Goal: Task Accomplishment & Management: Complete application form

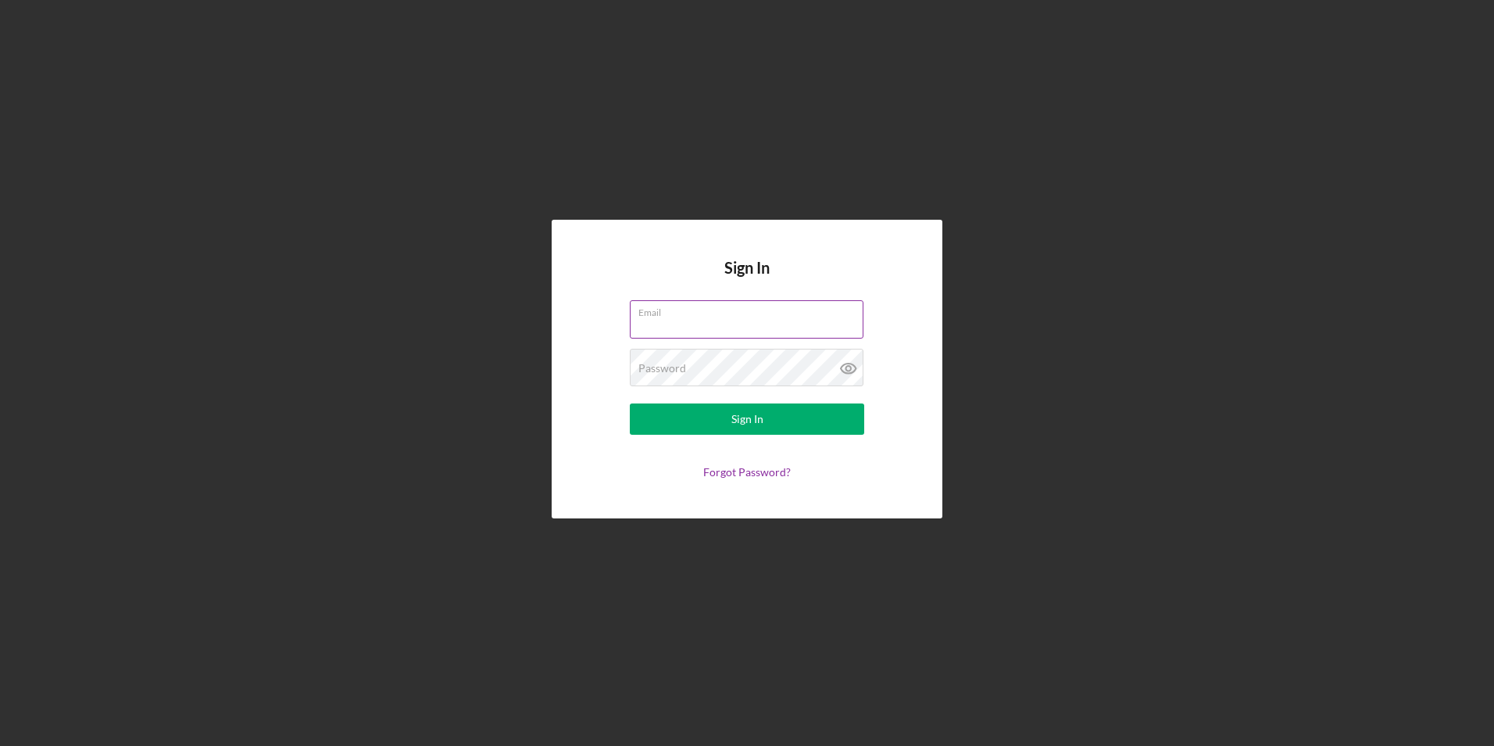
click at [709, 323] on input "Email" at bounding box center [747, 319] width 234 height 38
type input "[EMAIL_ADDRESS][DOMAIN_NAME]"
click at [630, 403] on button "Sign In" at bounding box center [747, 418] width 234 height 31
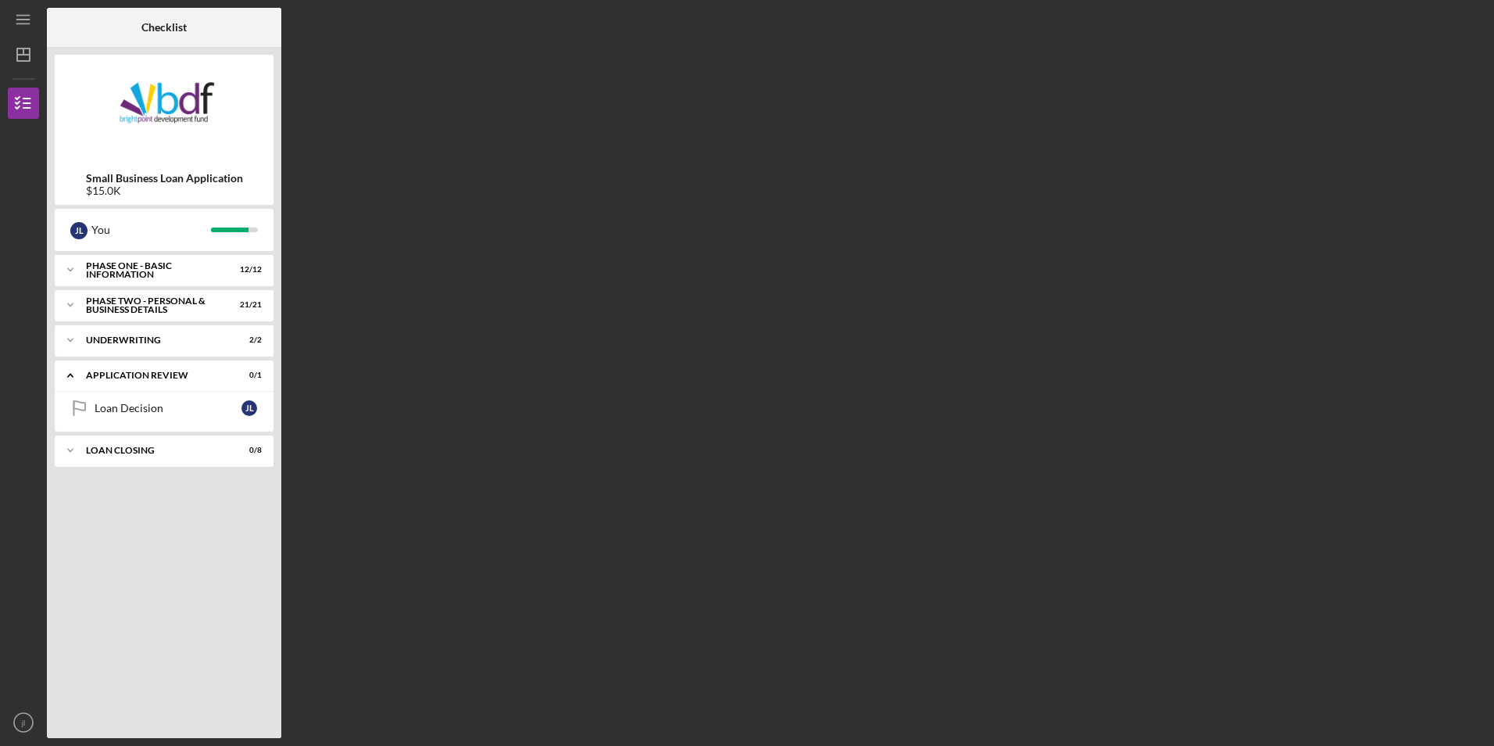
click at [0, 745] on nordpass-portal at bounding box center [0, 746] width 0 height 0
click at [167, 414] on div "Loan Decision" at bounding box center [168, 408] width 147 height 13
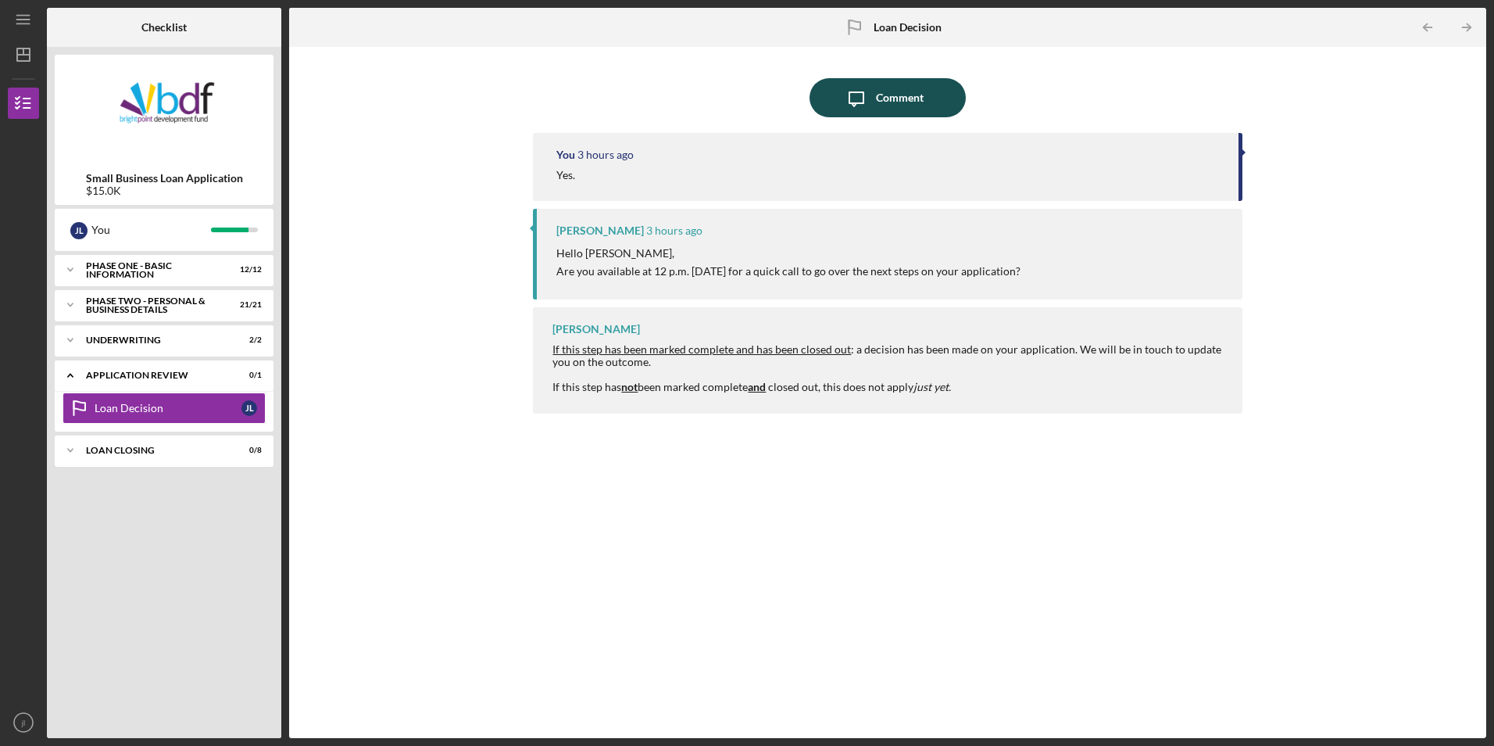
drag, startPoint x: 859, startPoint y: 77, endPoint x: 846, endPoint y: 95, distance: 21.3
click at [858, 77] on div at bounding box center [887, 74] width 709 height 8
click at [858, 98] on icon "Icon/Message" at bounding box center [856, 97] width 39 height 39
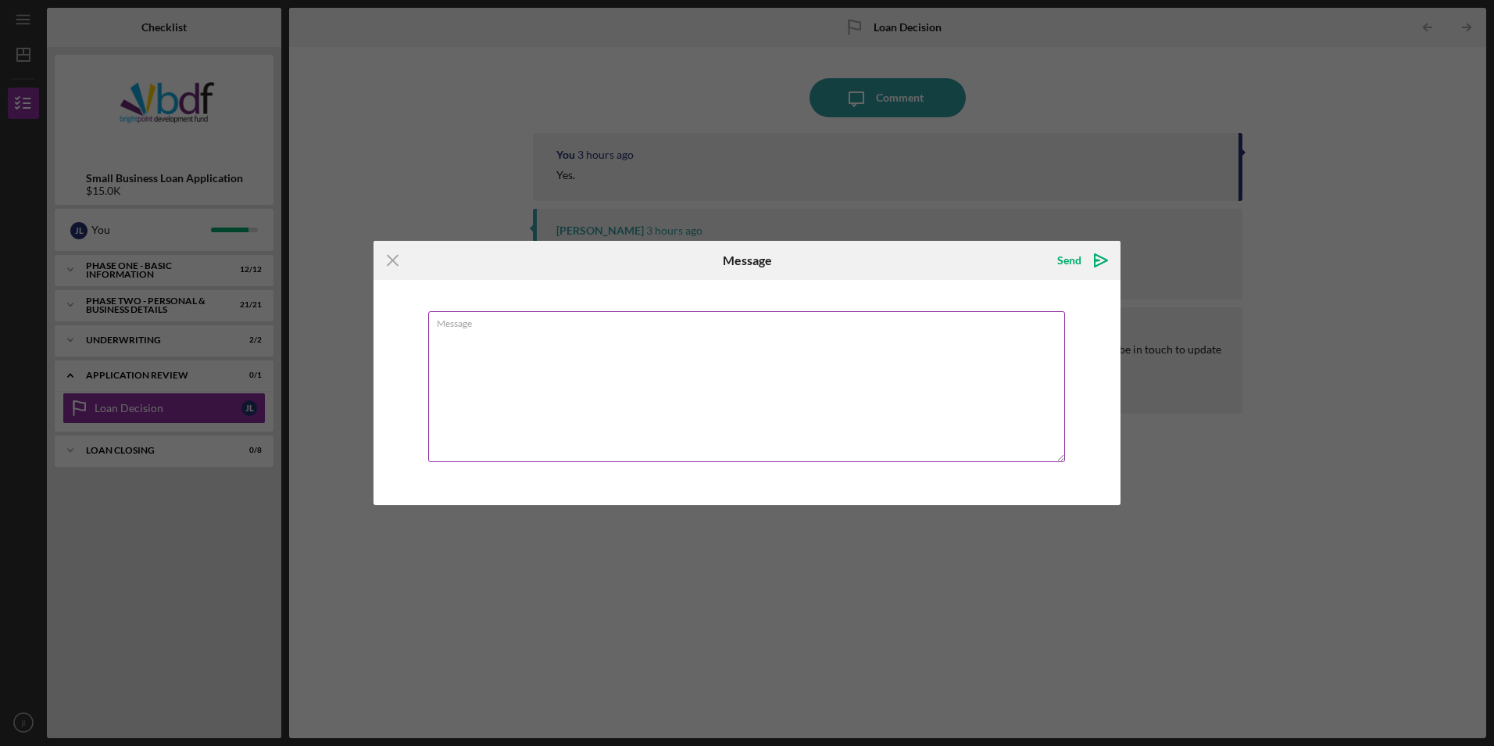
click at [580, 341] on textarea "Message" at bounding box center [746, 386] width 637 height 151
type textarea "i"
type textarea "I agree with the terms and conditions."
click at [1089, 269] on icon "Icon/icon-invite-send" at bounding box center [1101, 260] width 39 height 39
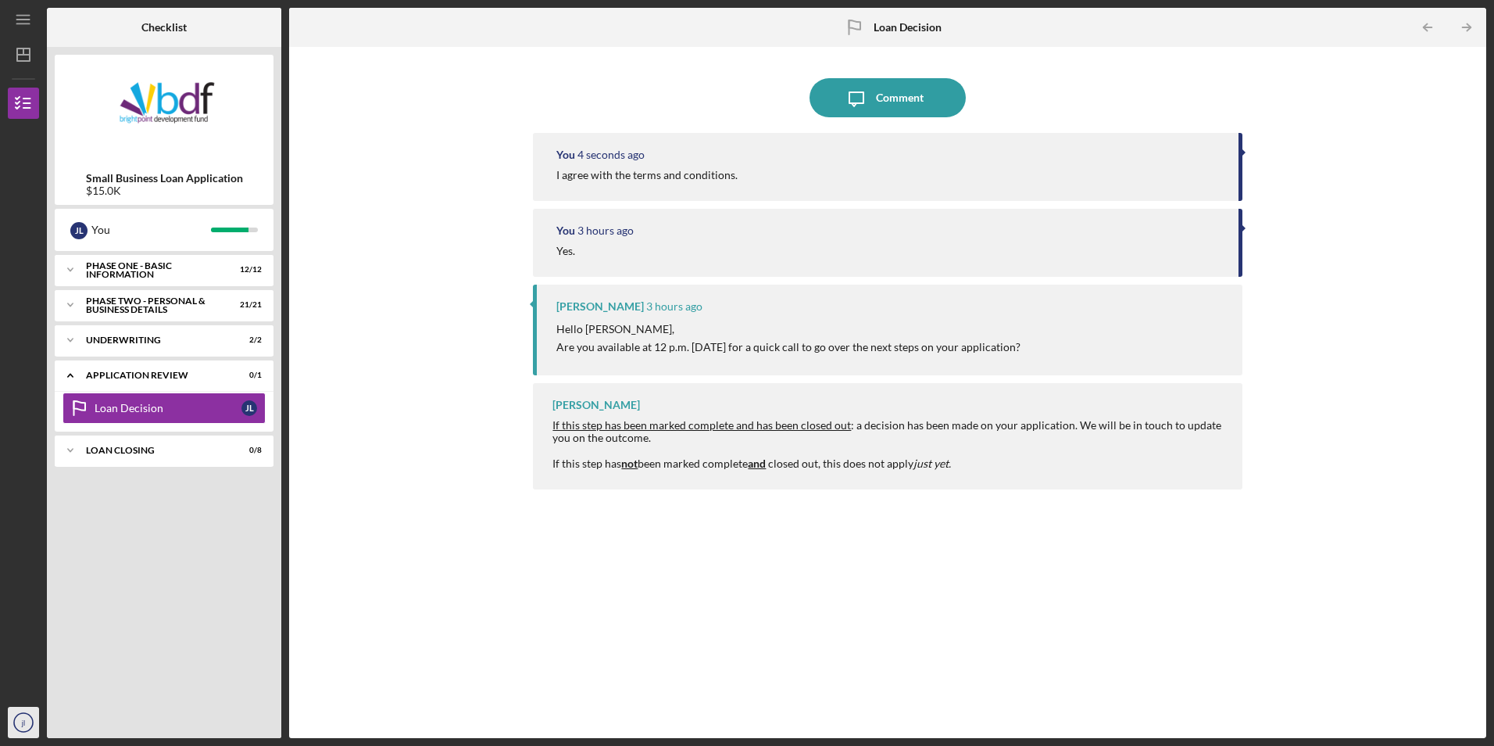
click at [26, 718] on icon "jl" at bounding box center [23, 722] width 31 height 39
click at [38, 681] on link "Logout" at bounding box center [95, 685] width 172 height 32
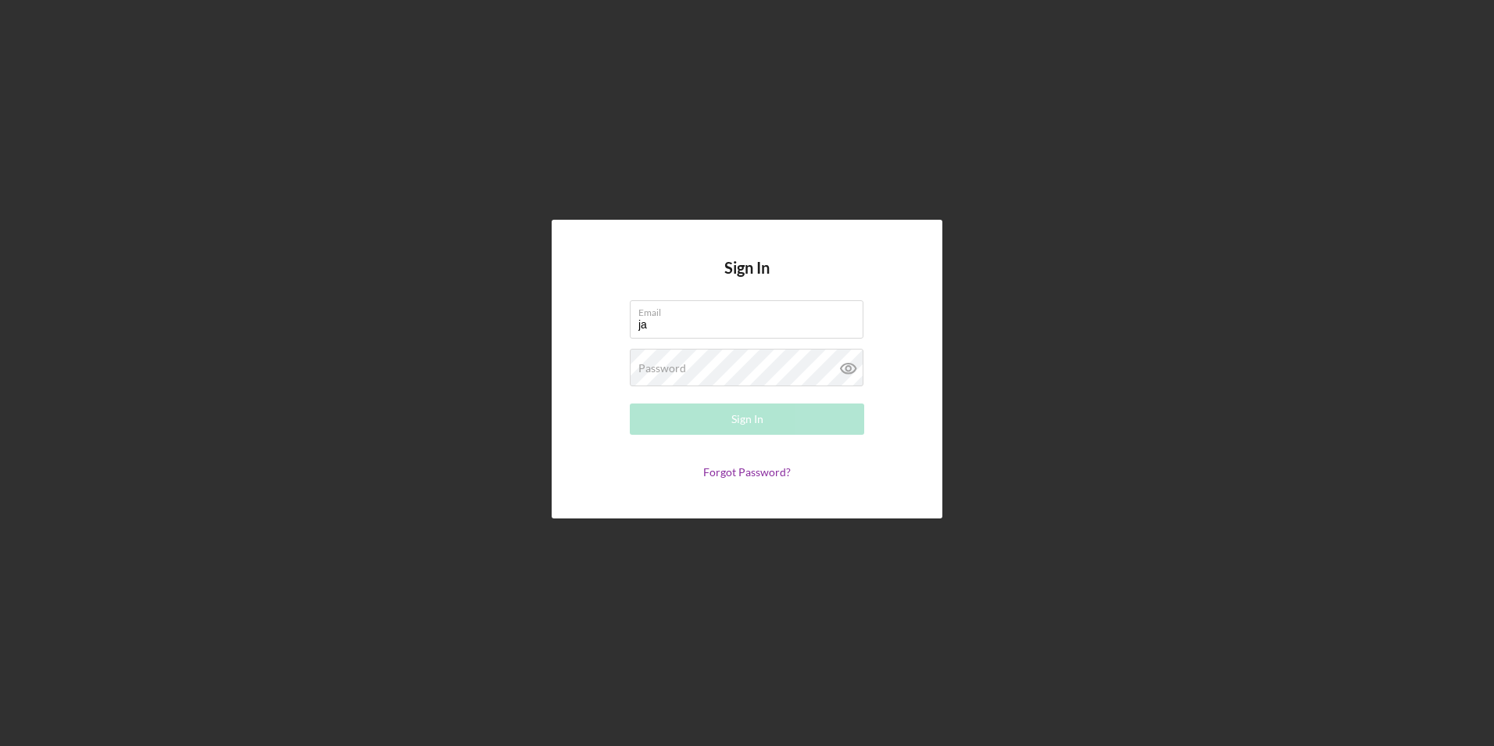
type input "[EMAIL_ADDRESS][DOMAIN_NAME]"
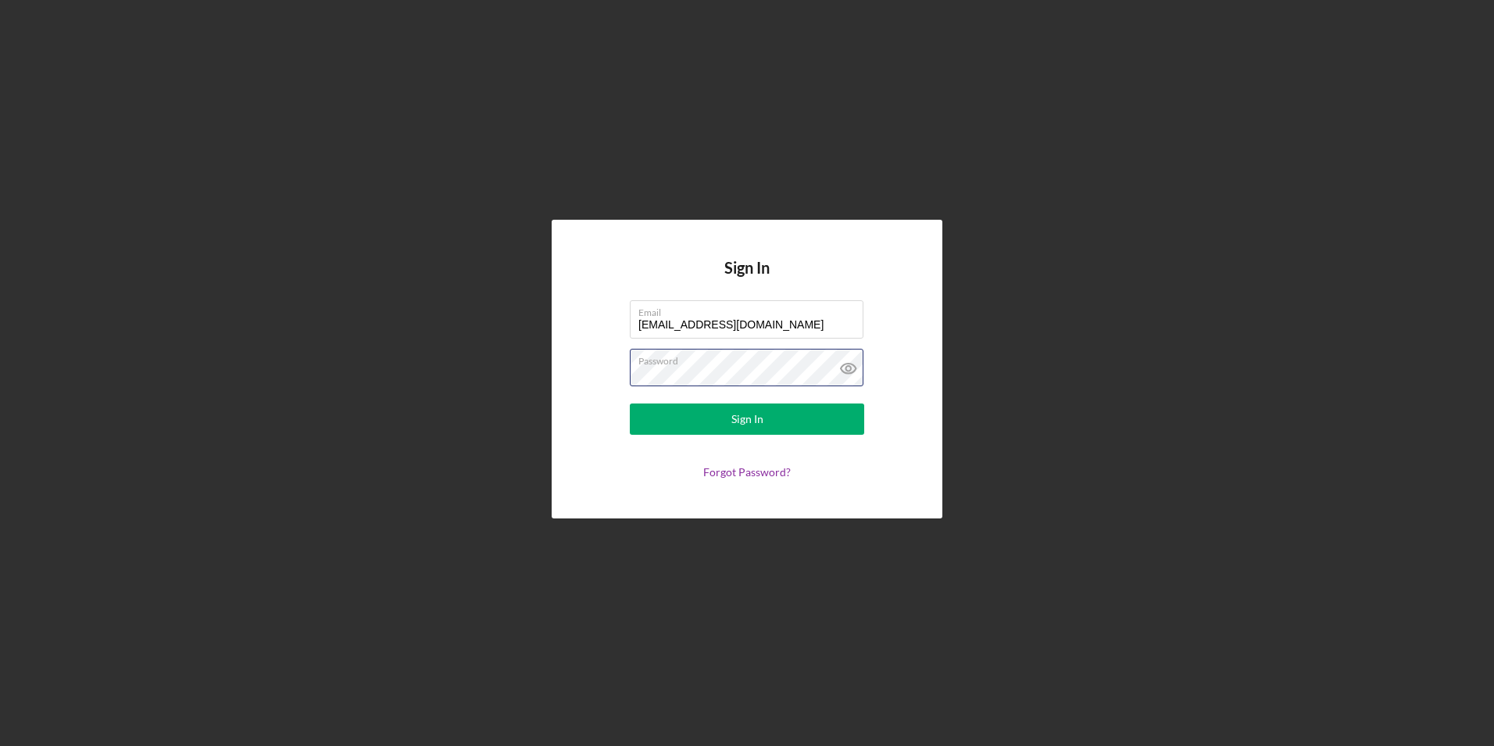
click at [630, 403] on button "Sign In" at bounding box center [747, 418] width 234 height 31
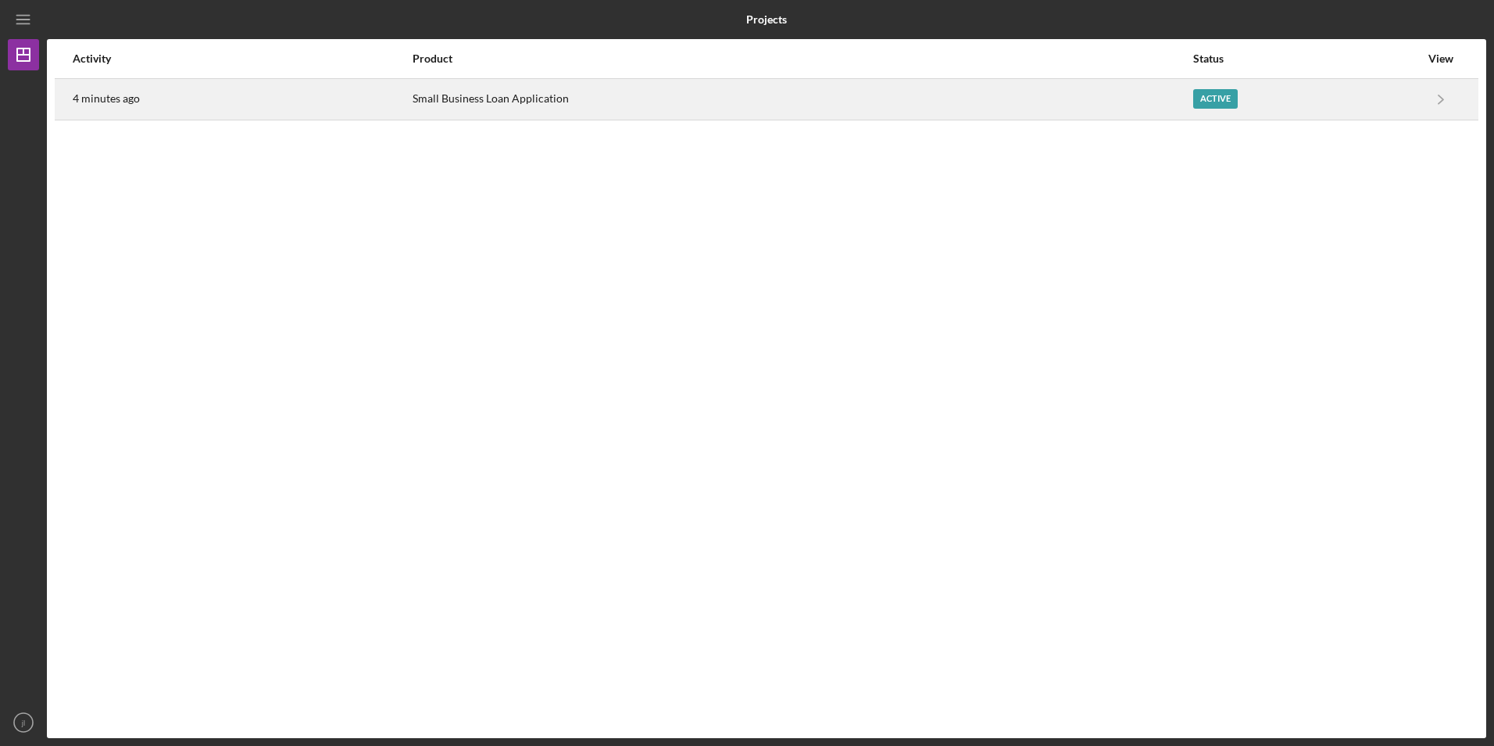
click at [1121, 107] on div "Small Business Loan Application" at bounding box center [802, 99] width 779 height 39
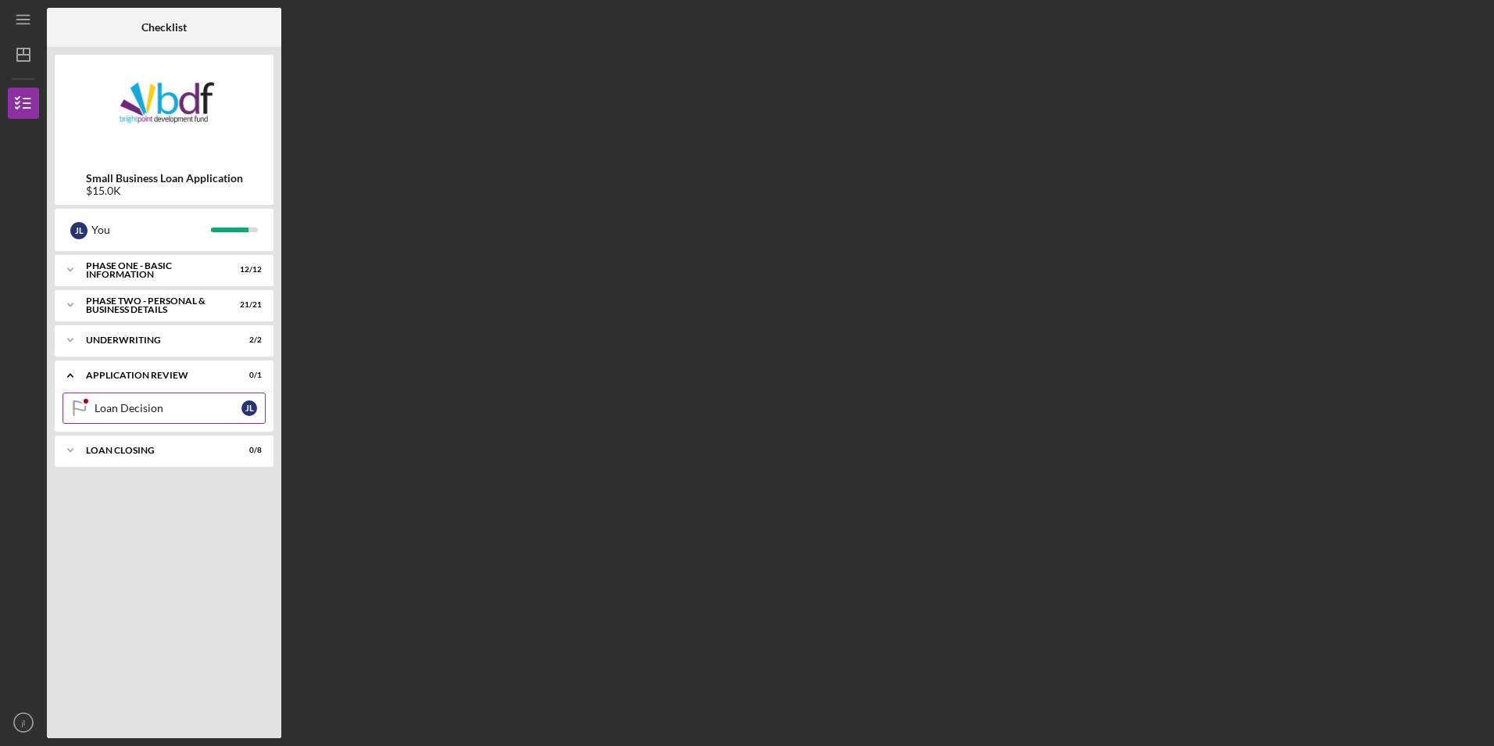
click at [168, 414] on div "Loan Decision" at bounding box center [168, 408] width 147 height 13
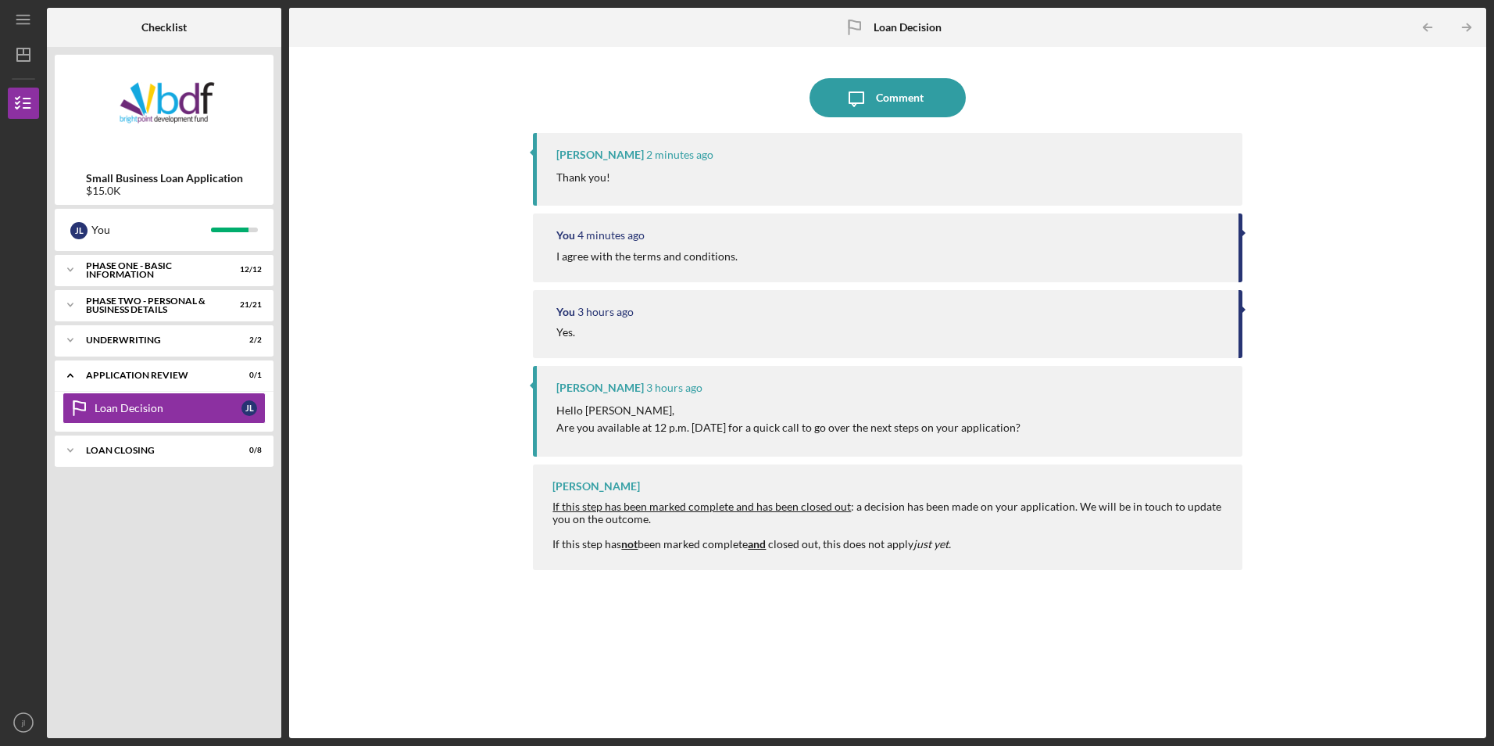
click at [0, 745] on nordpass-portal at bounding box center [0, 746] width 0 height 0
click at [142, 378] on div "Application Review" at bounding box center [170, 374] width 168 height 9
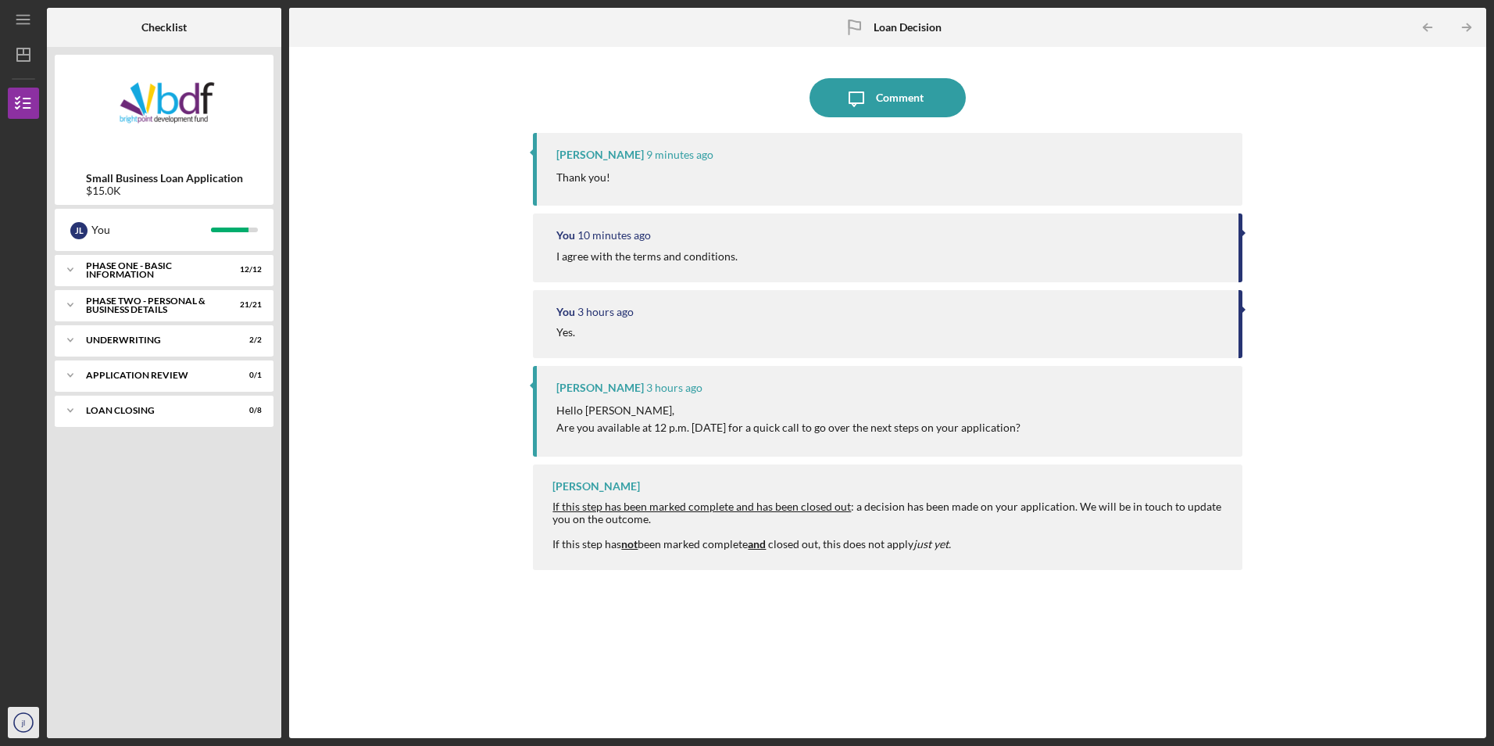
click at [23, 719] on text "jl" at bounding box center [23, 722] width 4 height 9
click at [45, 685] on link "Logout" at bounding box center [95, 685] width 172 height 32
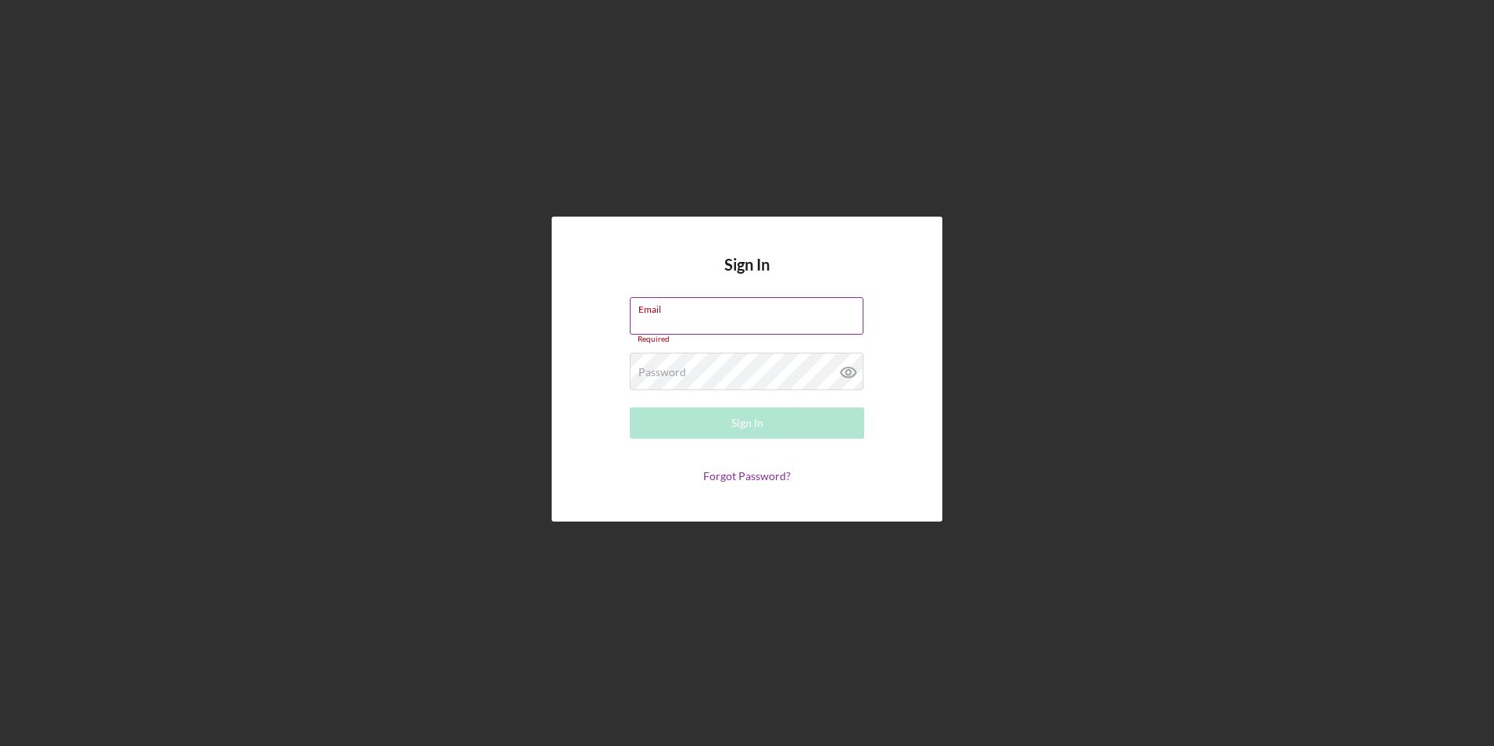
click at [671, 309] on div "Email Required" at bounding box center [747, 320] width 234 height 47
click at [707, 327] on input "Email" at bounding box center [747, 316] width 234 height 38
type input "[EMAIL_ADDRESS][DOMAIN_NAME]"
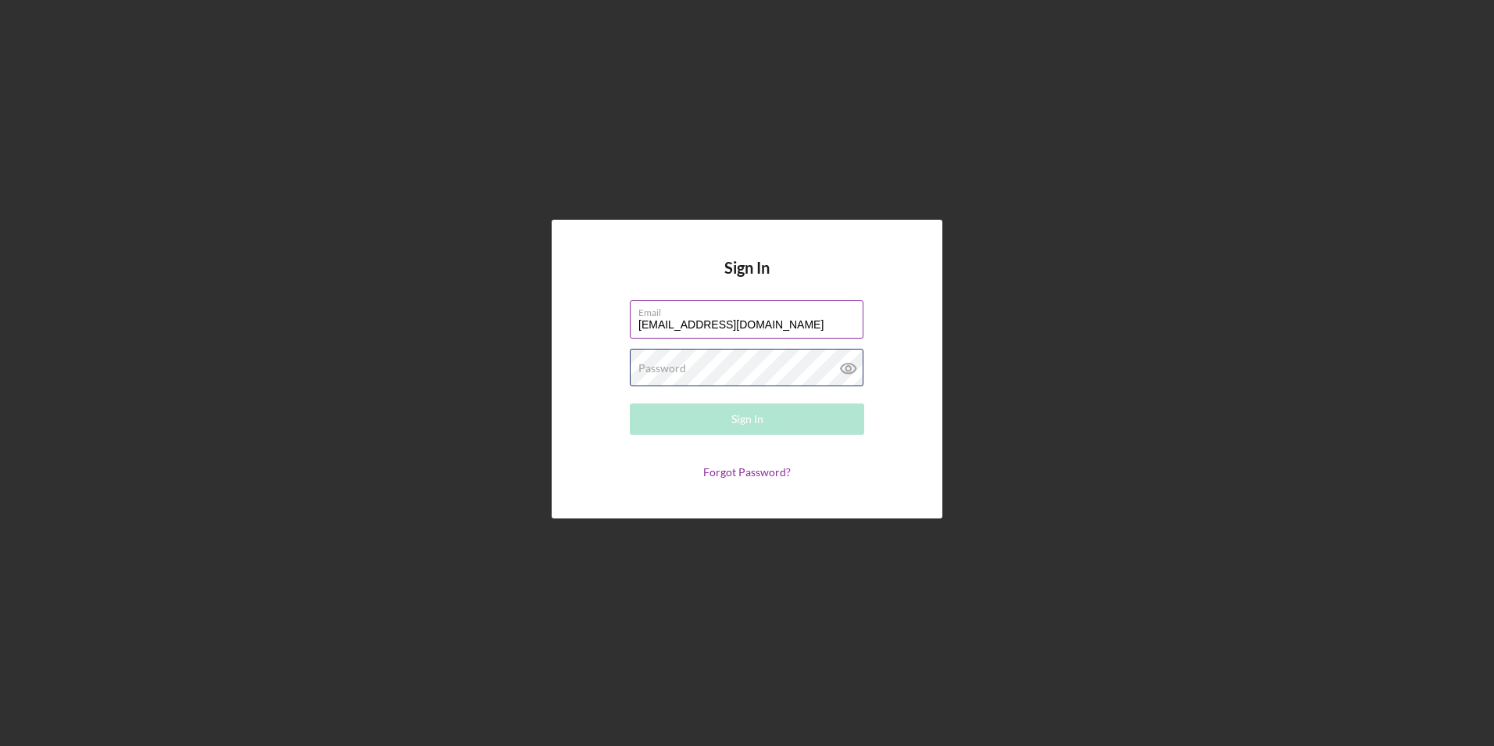
click at [700, 361] on div "Password Required" at bounding box center [747, 368] width 234 height 39
click at [630, 403] on button "Sign In" at bounding box center [747, 418] width 234 height 31
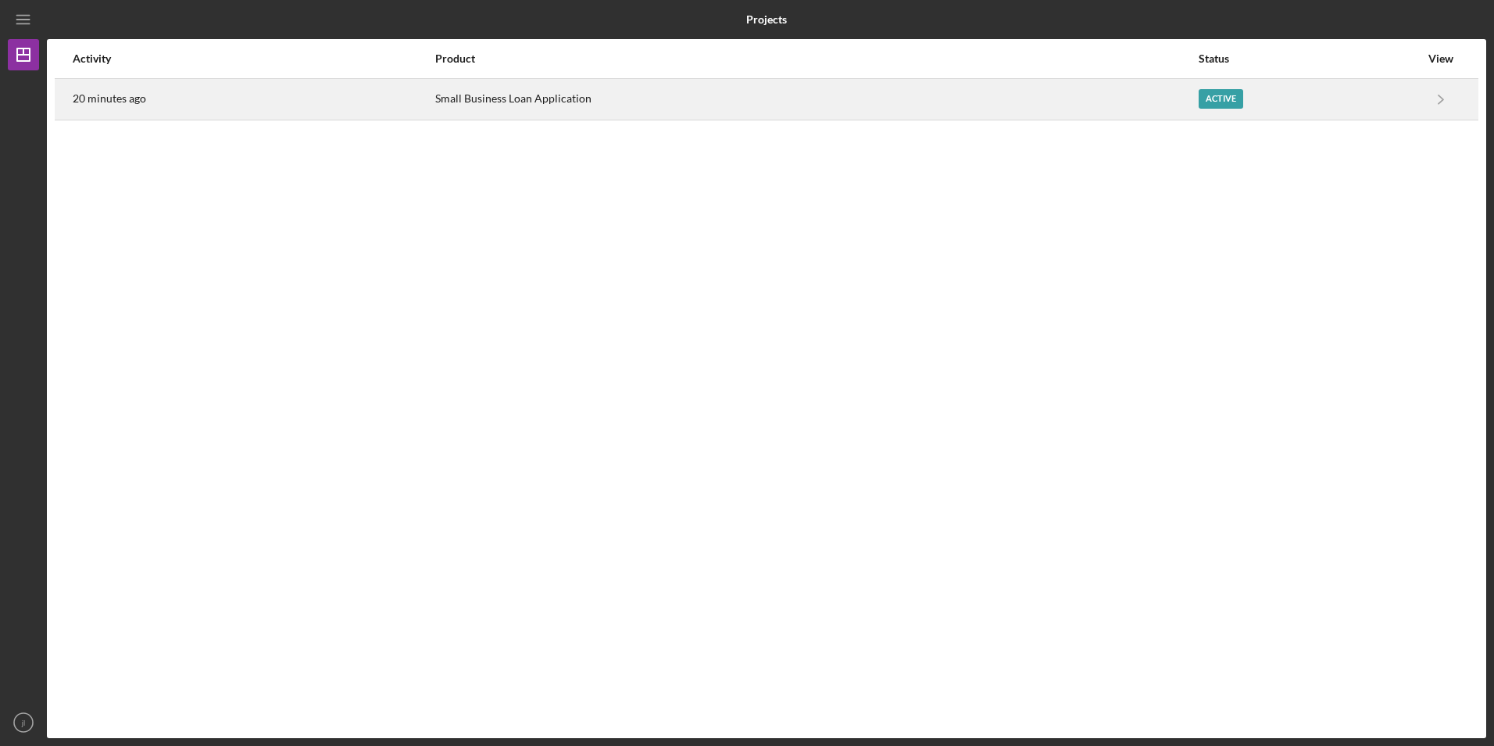
click at [809, 101] on div "Small Business Loan Application" at bounding box center [816, 99] width 762 height 39
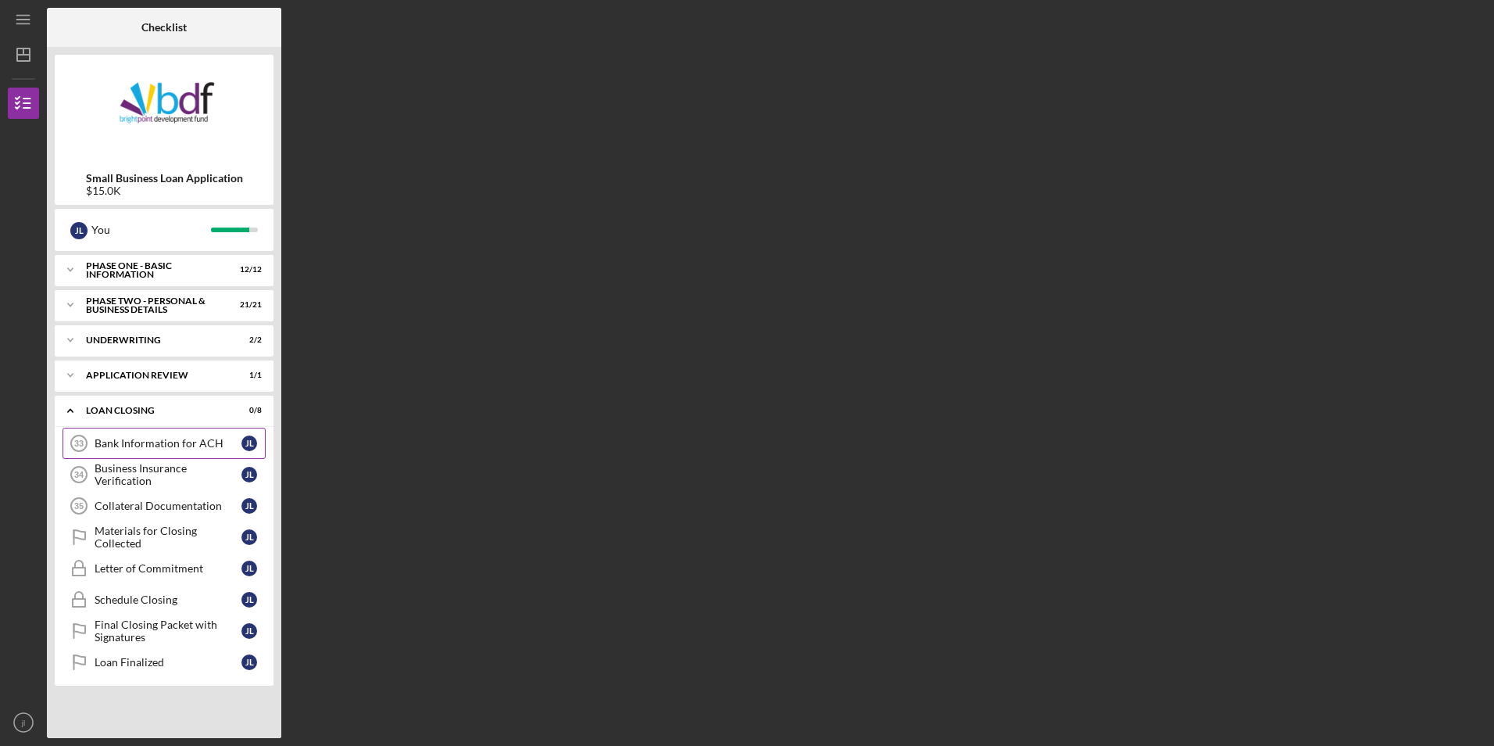
click at [128, 442] on div "Bank Information for ACH" at bounding box center [168, 443] width 147 height 13
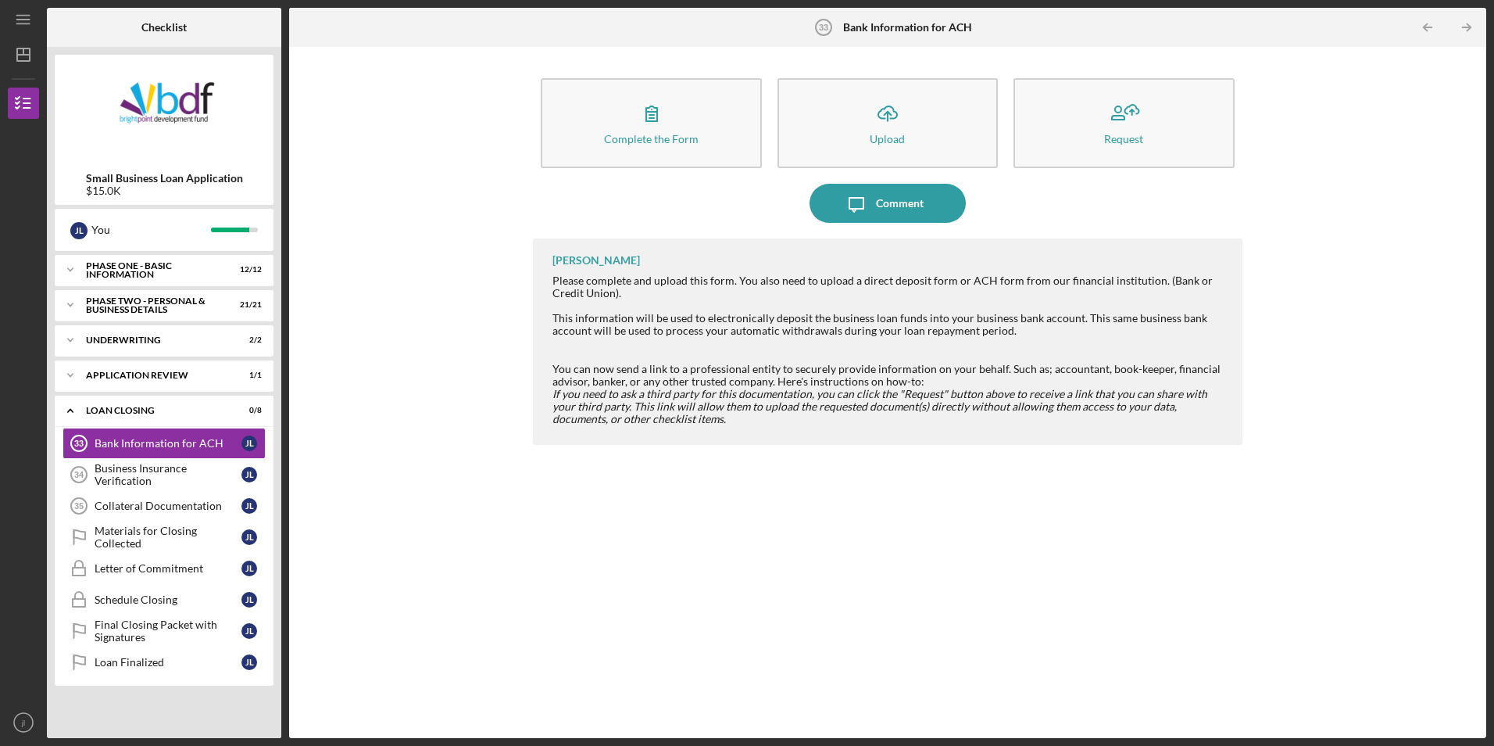
click at [0, 745] on nordpass-portal at bounding box center [0, 746] width 0 height 0
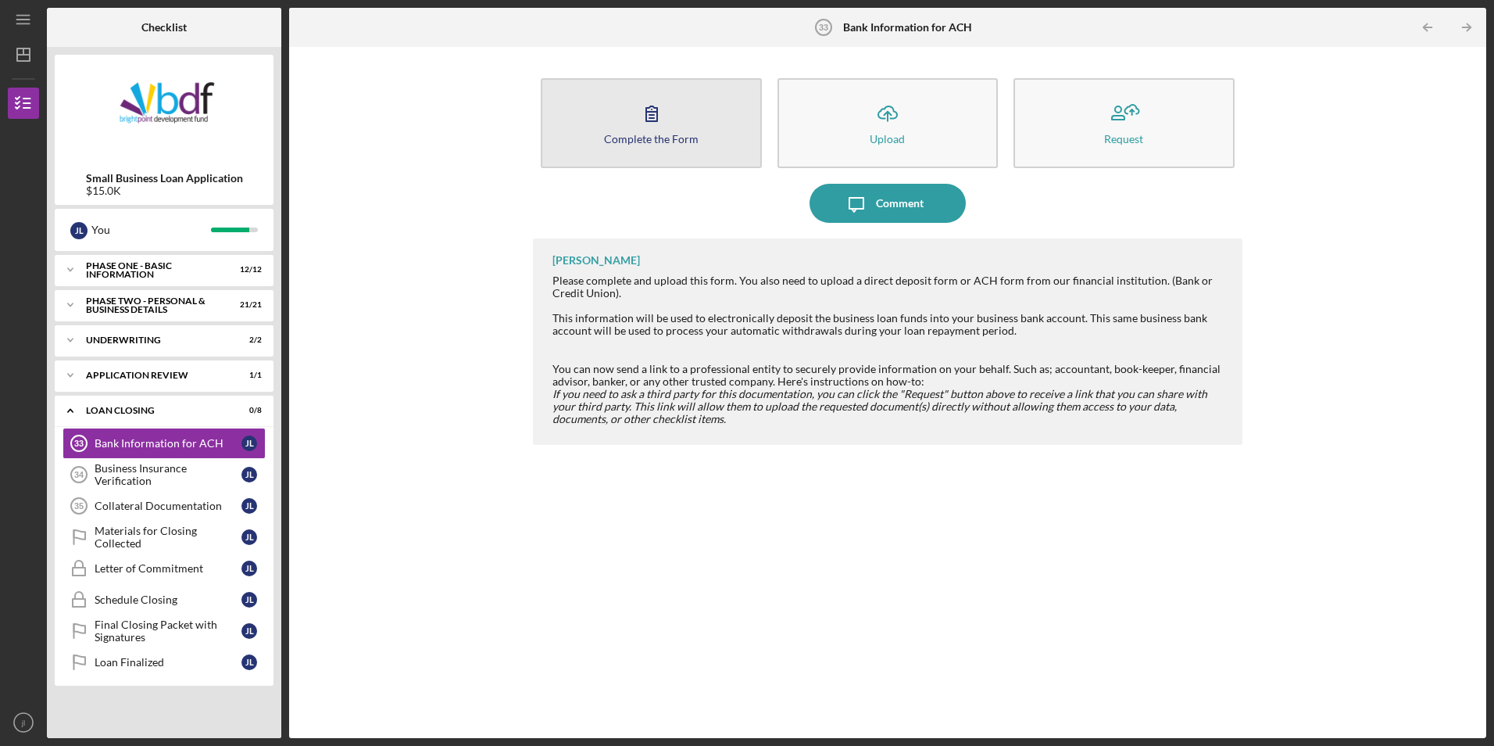
click at [693, 148] on button "Complete the Form Form" at bounding box center [651, 123] width 220 height 90
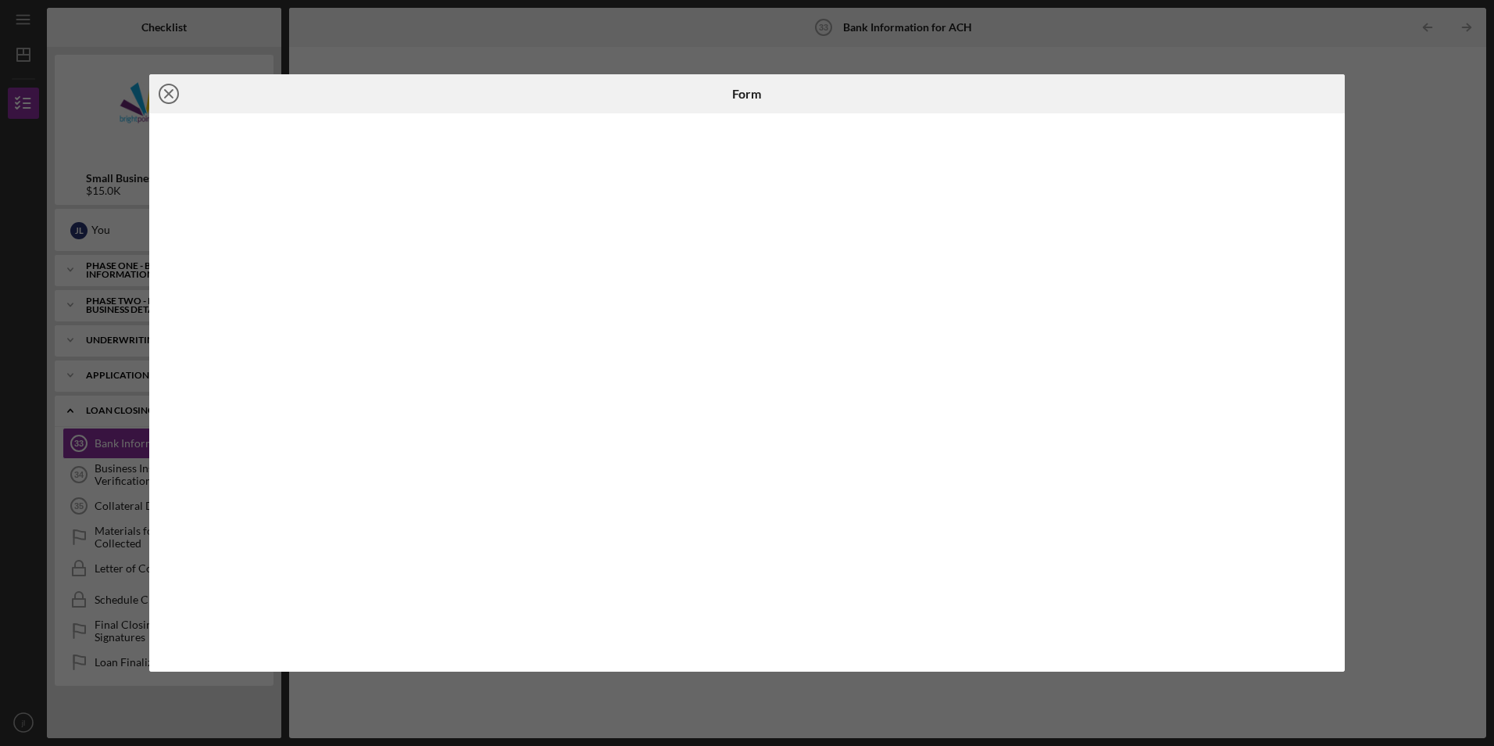
click at [176, 97] on icon "Icon/Close" at bounding box center [168, 93] width 39 height 39
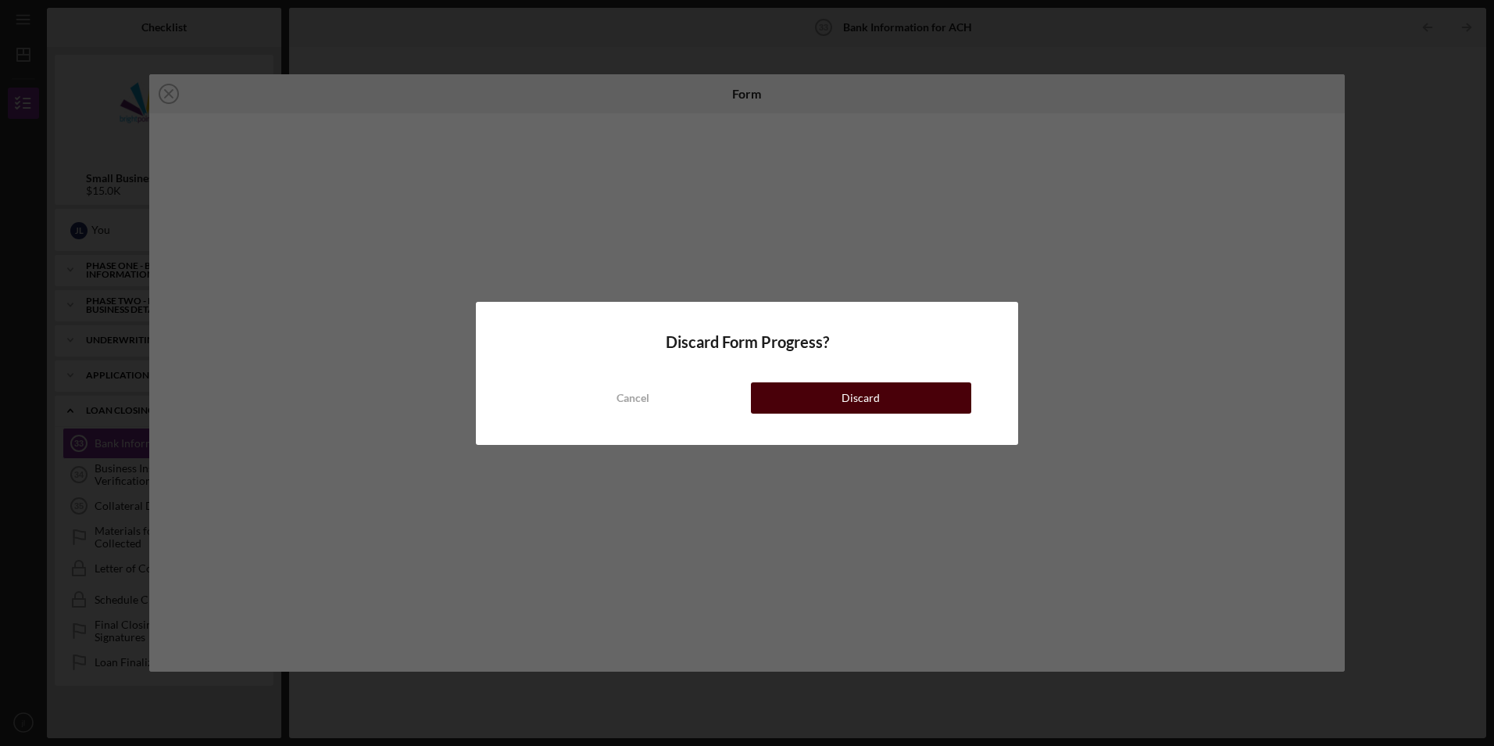
click at [789, 388] on button "Discard" at bounding box center [861, 397] width 220 height 31
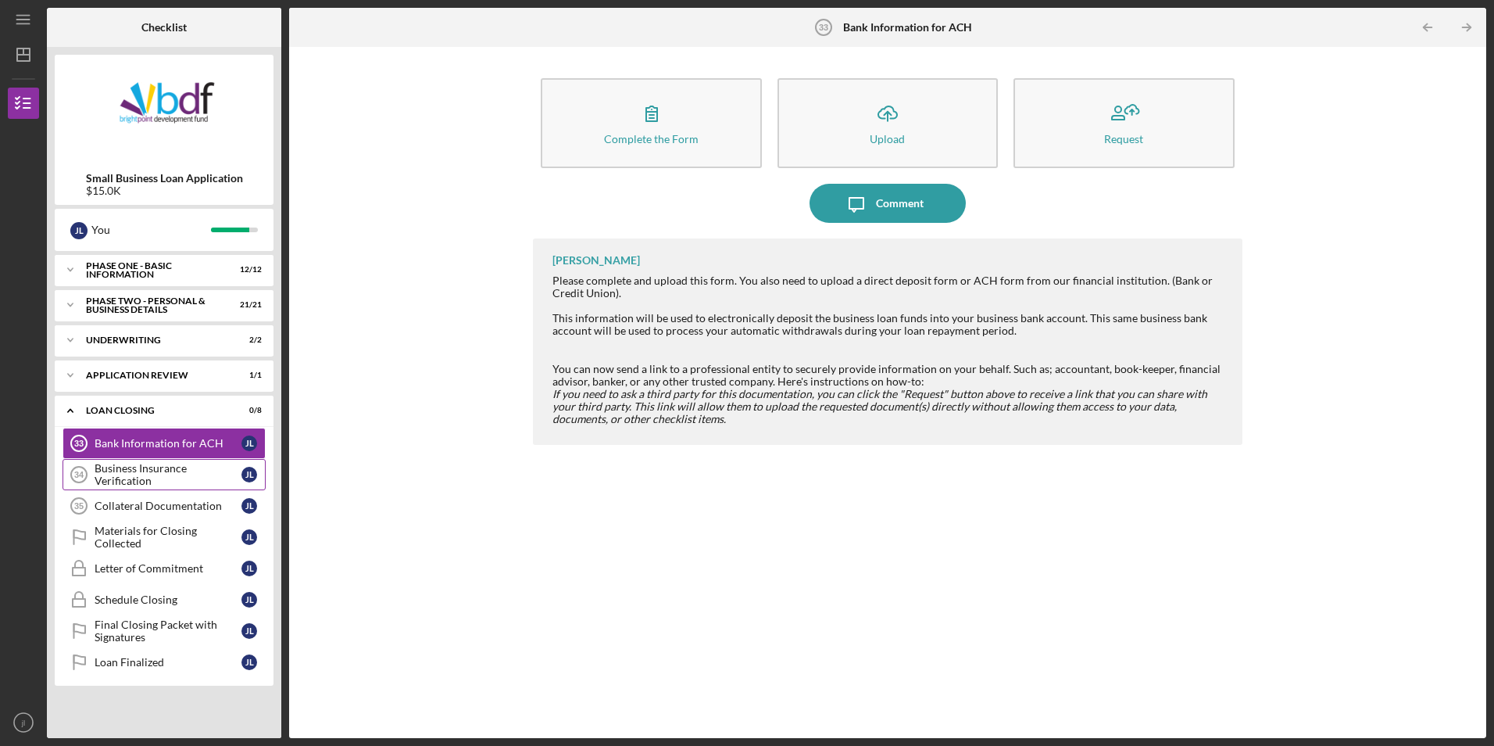
click at [145, 479] on div "Business Insurance Verification" at bounding box center [168, 474] width 147 height 25
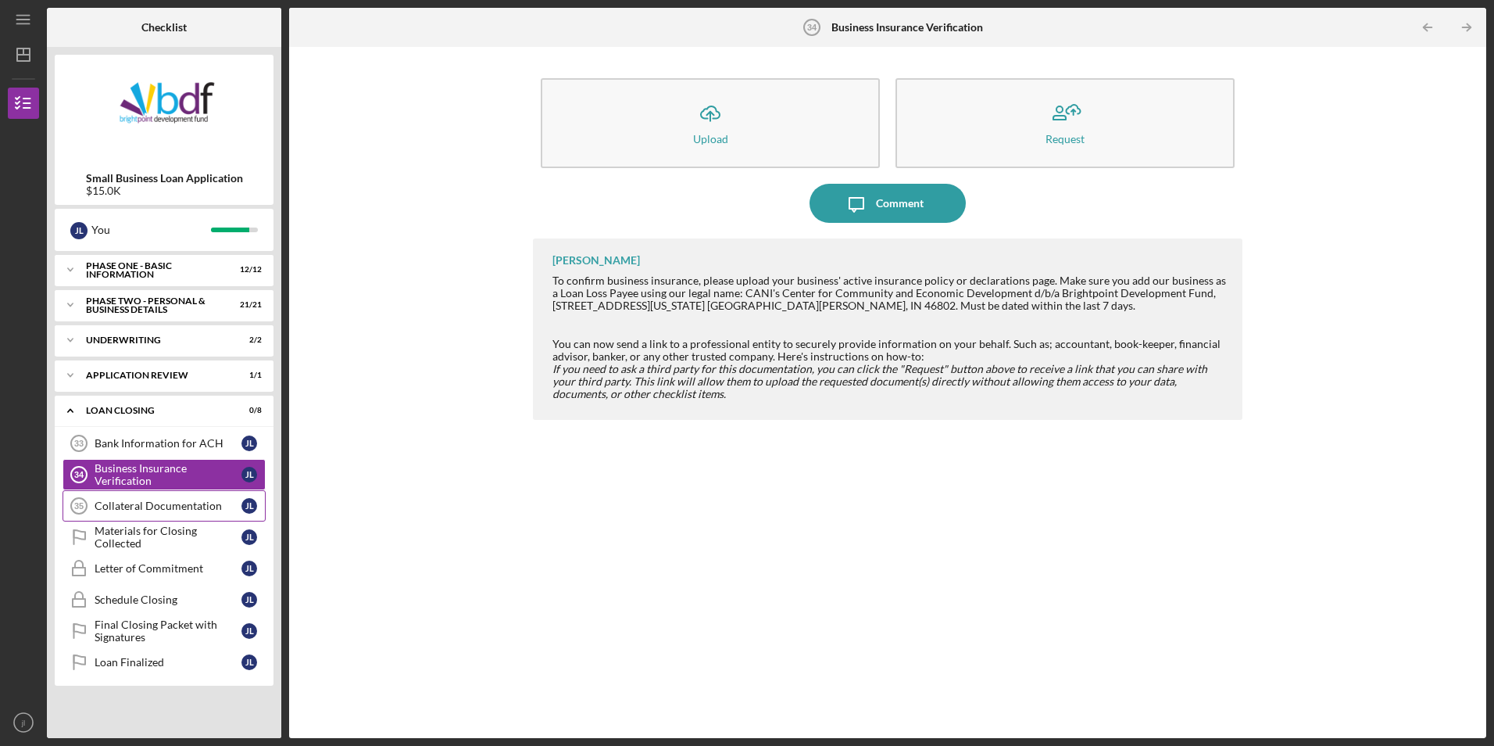
click at [153, 495] on link "Collateral Documentation 35 Collateral Documentation [PERSON_NAME]" at bounding box center [164, 505] width 203 height 31
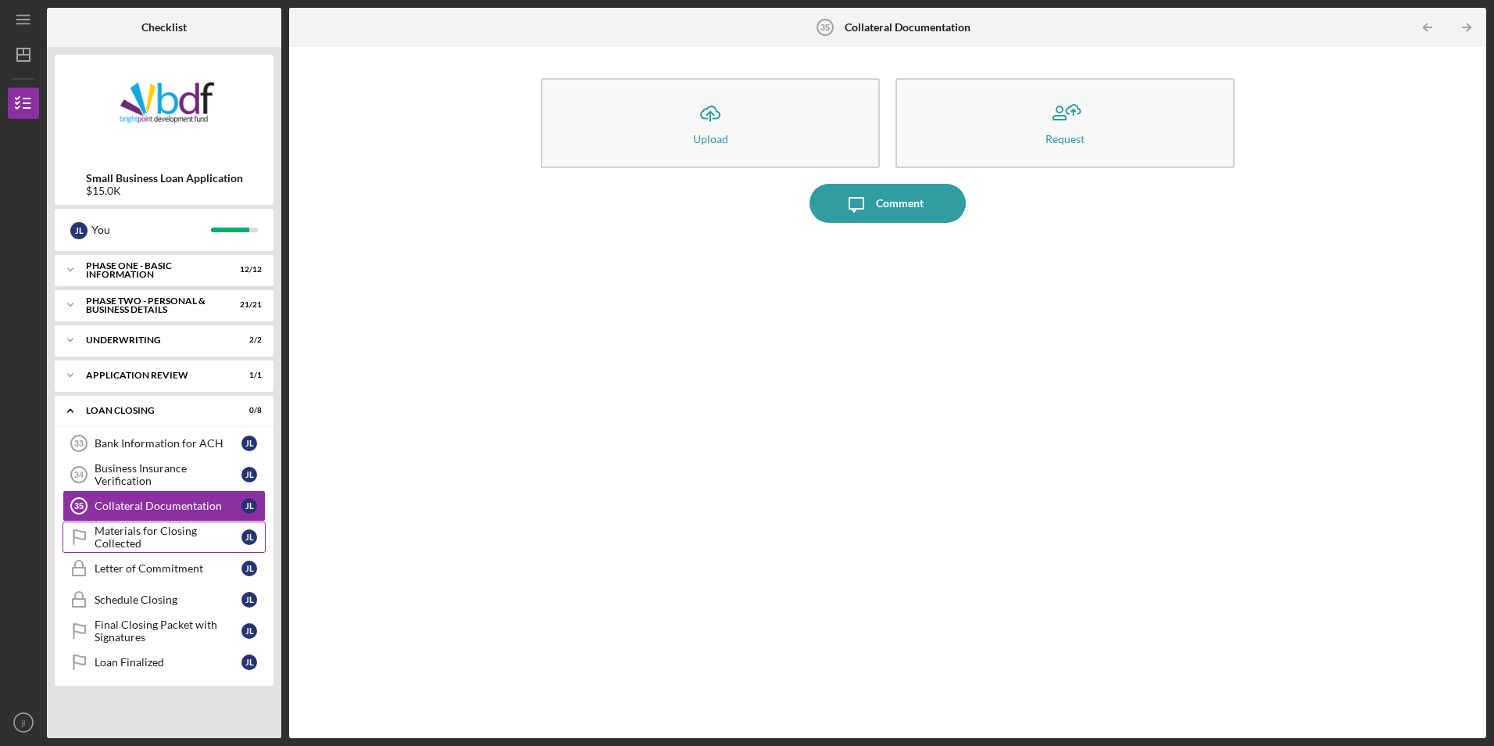
click at [180, 535] on div "Materials for Closing Collected" at bounding box center [168, 536] width 147 height 25
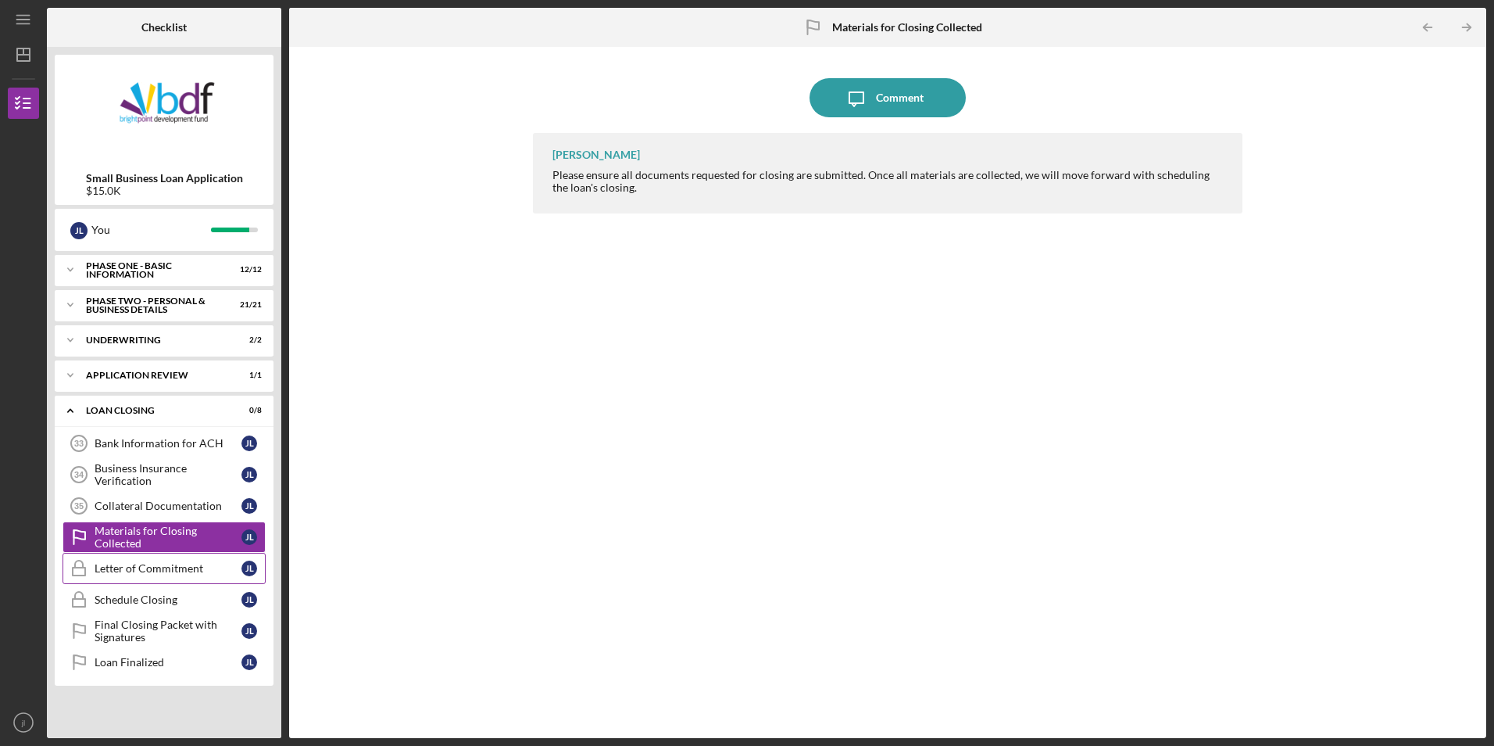
click at [165, 571] on div "Letter of Commitment" at bounding box center [168, 568] width 147 height 13
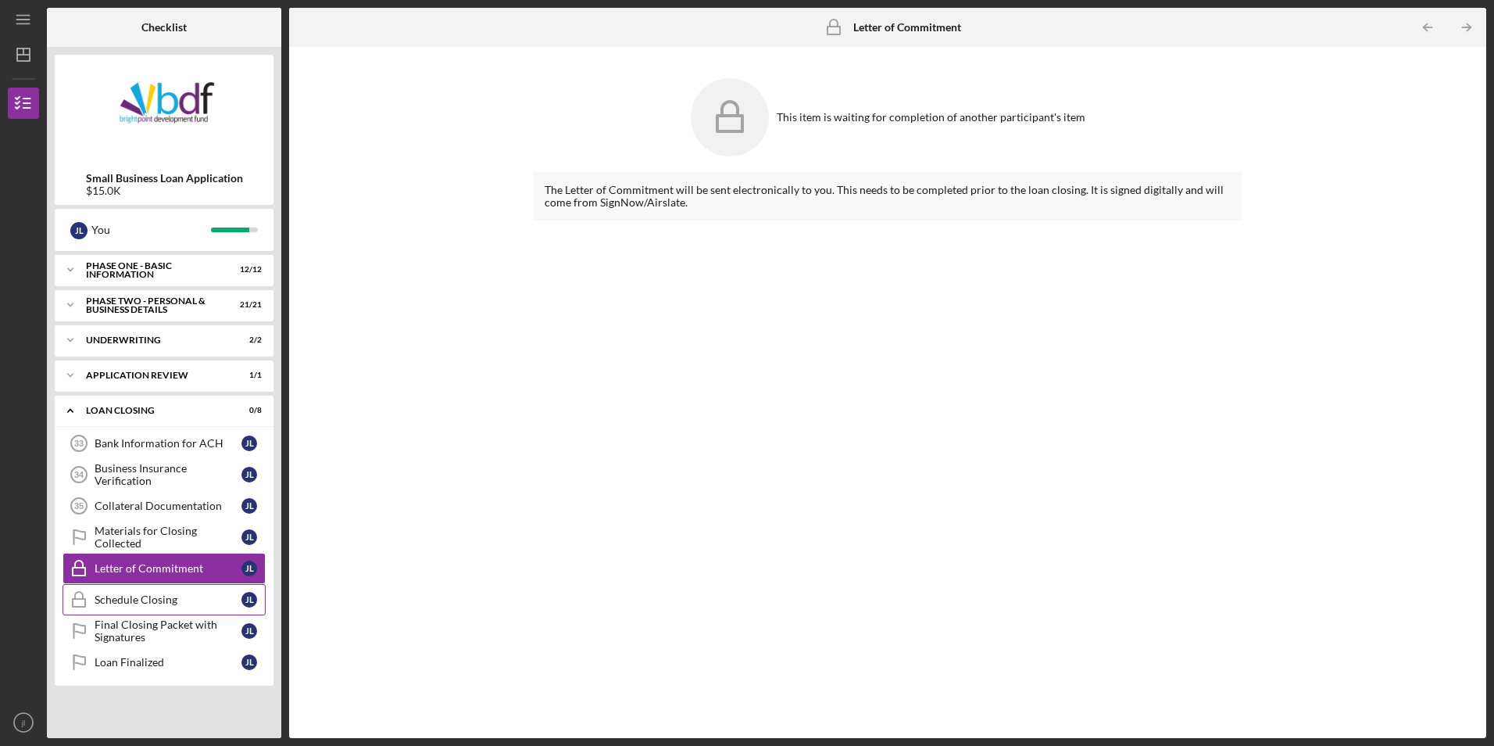
click at [153, 602] on div "Schedule Closing" at bounding box center [168, 599] width 147 height 13
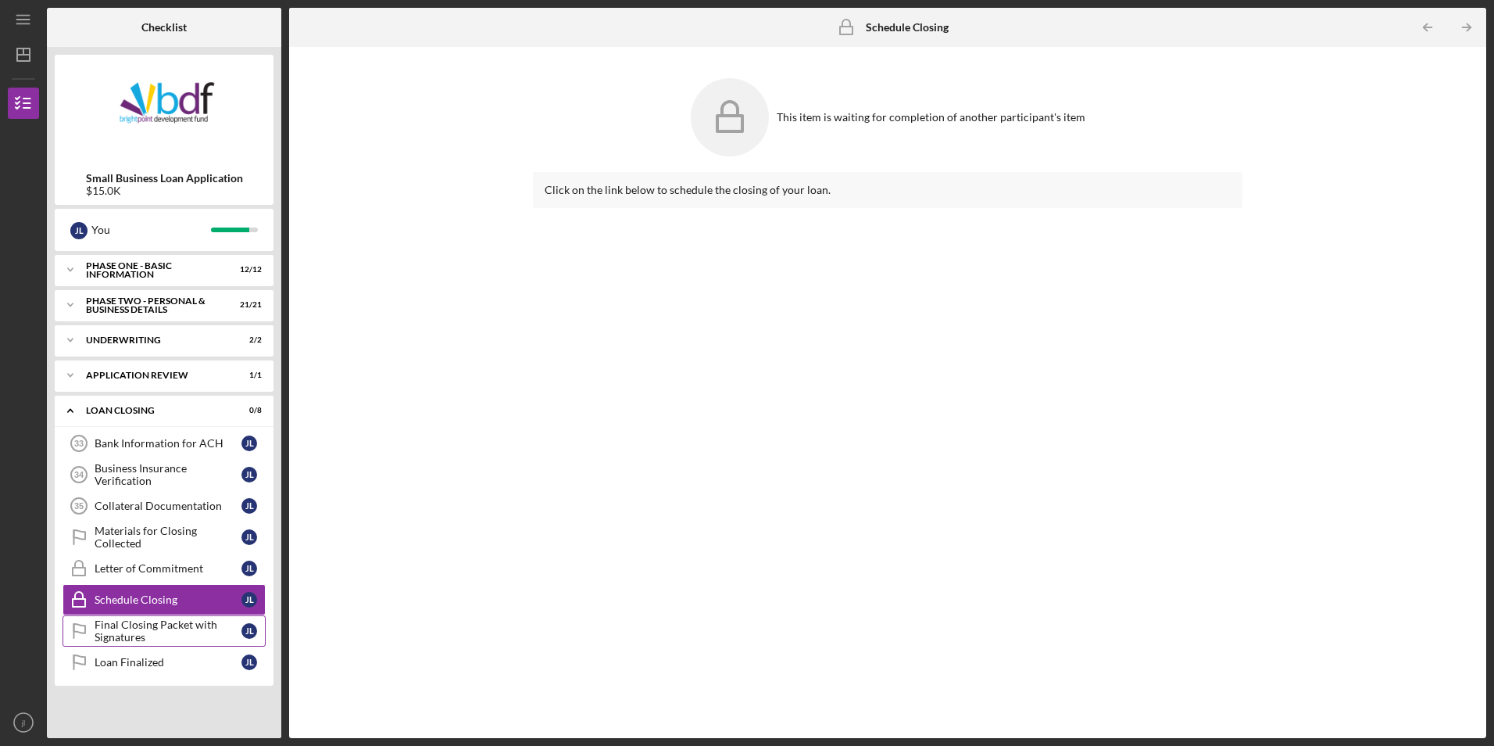
click at [159, 625] on div "Final Closing Packet with Signatures" at bounding box center [168, 630] width 147 height 25
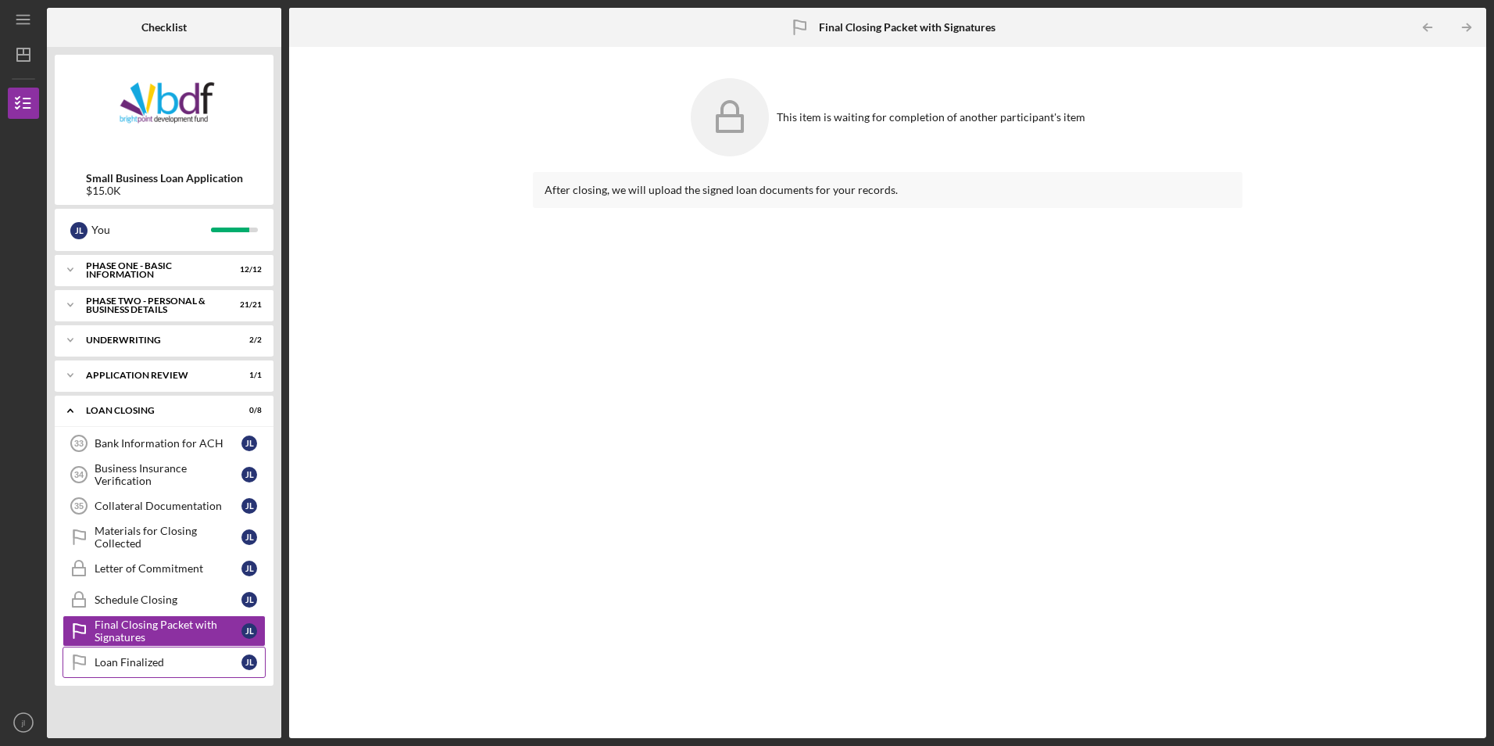
click at [177, 660] on div "Loan Finalized" at bounding box center [168, 662] width 147 height 13
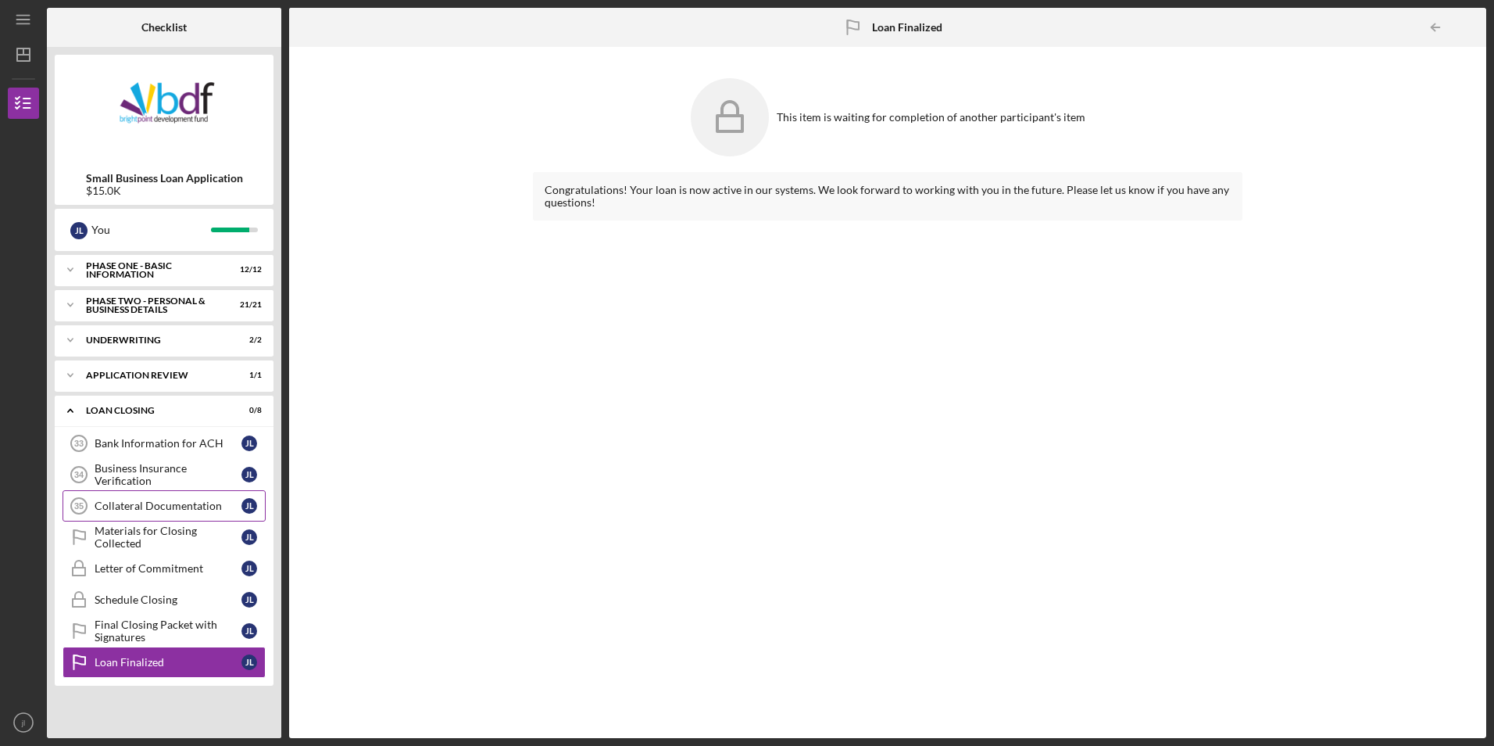
click at [163, 495] on link "Collateral Documentation 35 Collateral Documentation [PERSON_NAME]" at bounding box center [164, 505] width 203 height 31
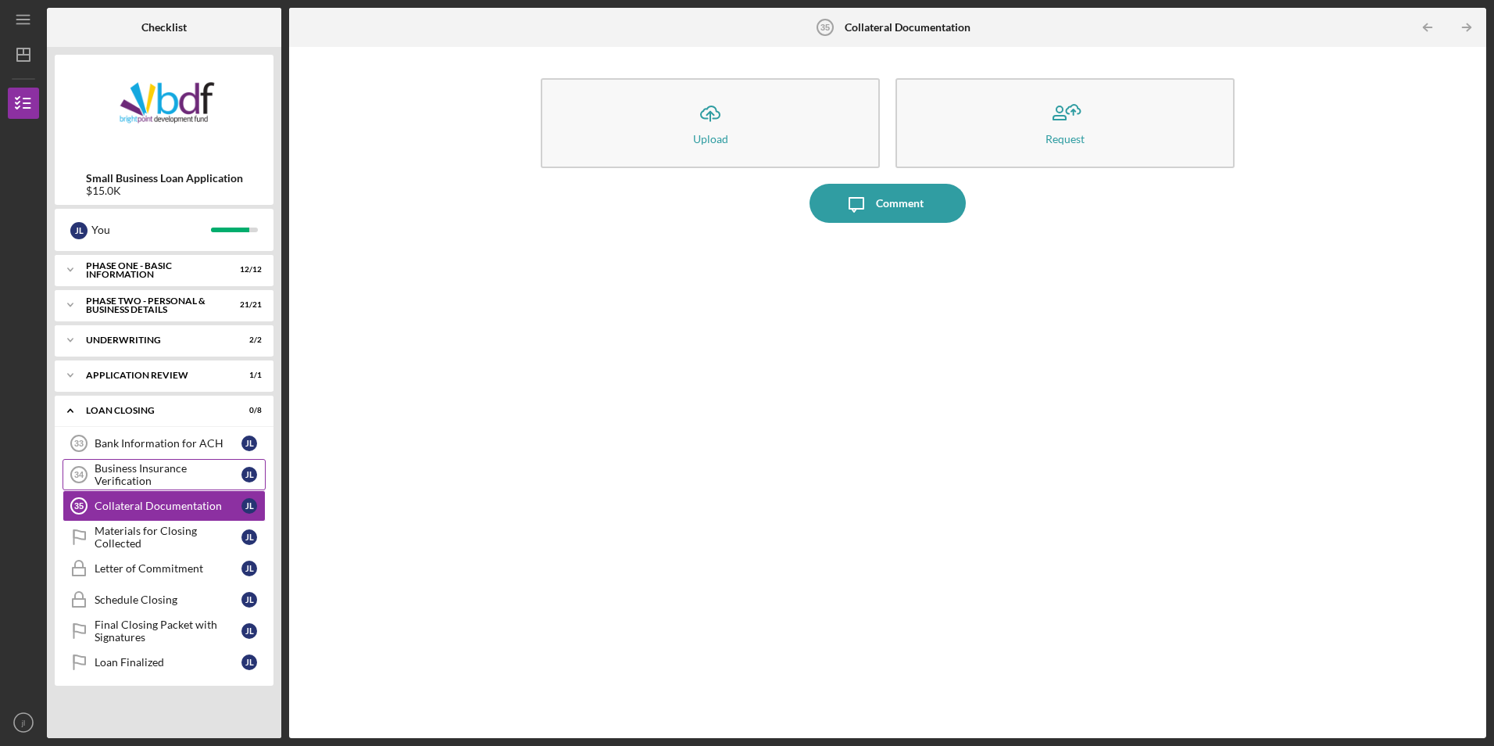
click at [169, 475] on div "Business Insurance Verification" at bounding box center [168, 474] width 147 height 25
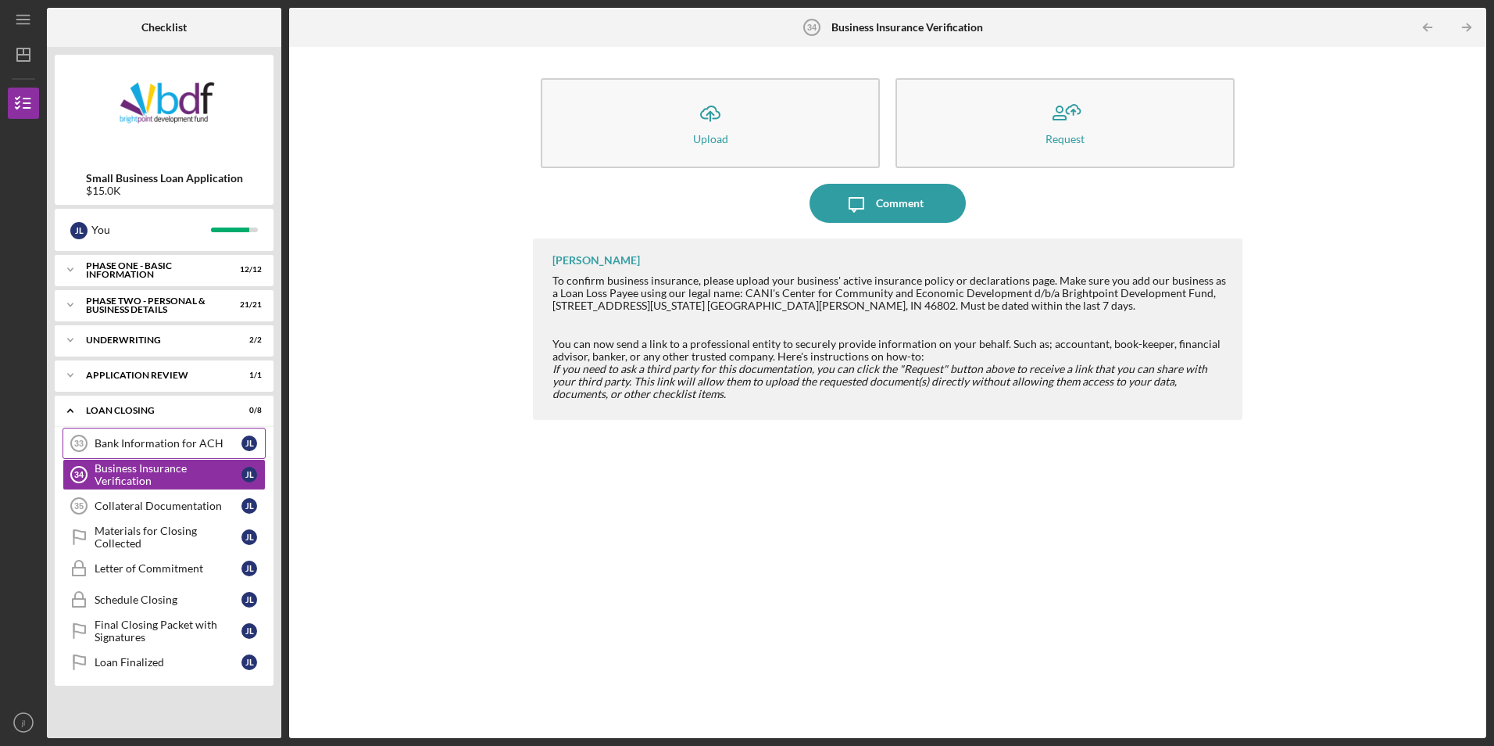
click at [170, 448] on div "Bank Information for ACH" at bounding box center [168, 443] width 147 height 13
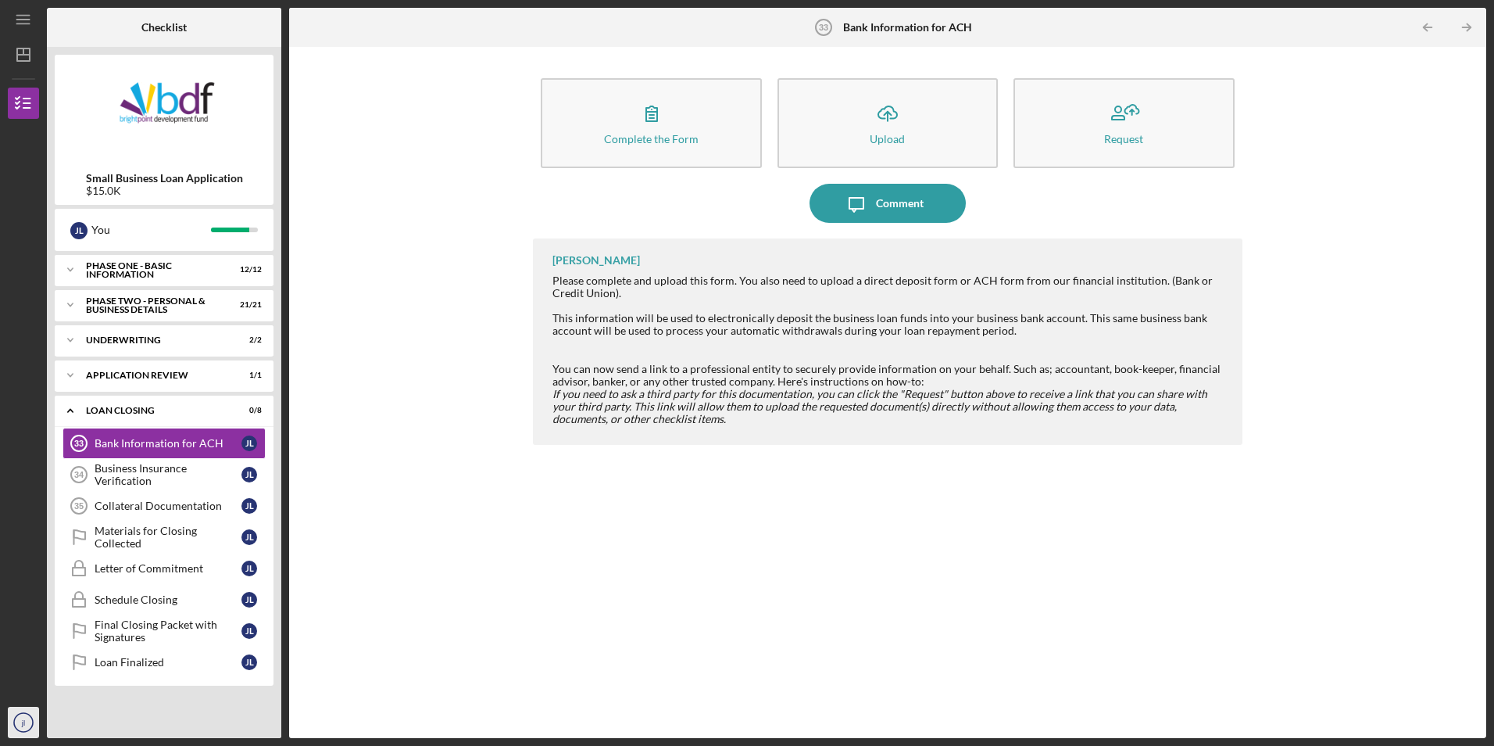
click at [25, 709] on icon "jl" at bounding box center [23, 722] width 31 height 39
click at [50, 682] on link "Logout" at bounding box center [95, 685] width 172 height 32
